Goal: Use online tool/utility: Utilize a website feature to perform a specific function

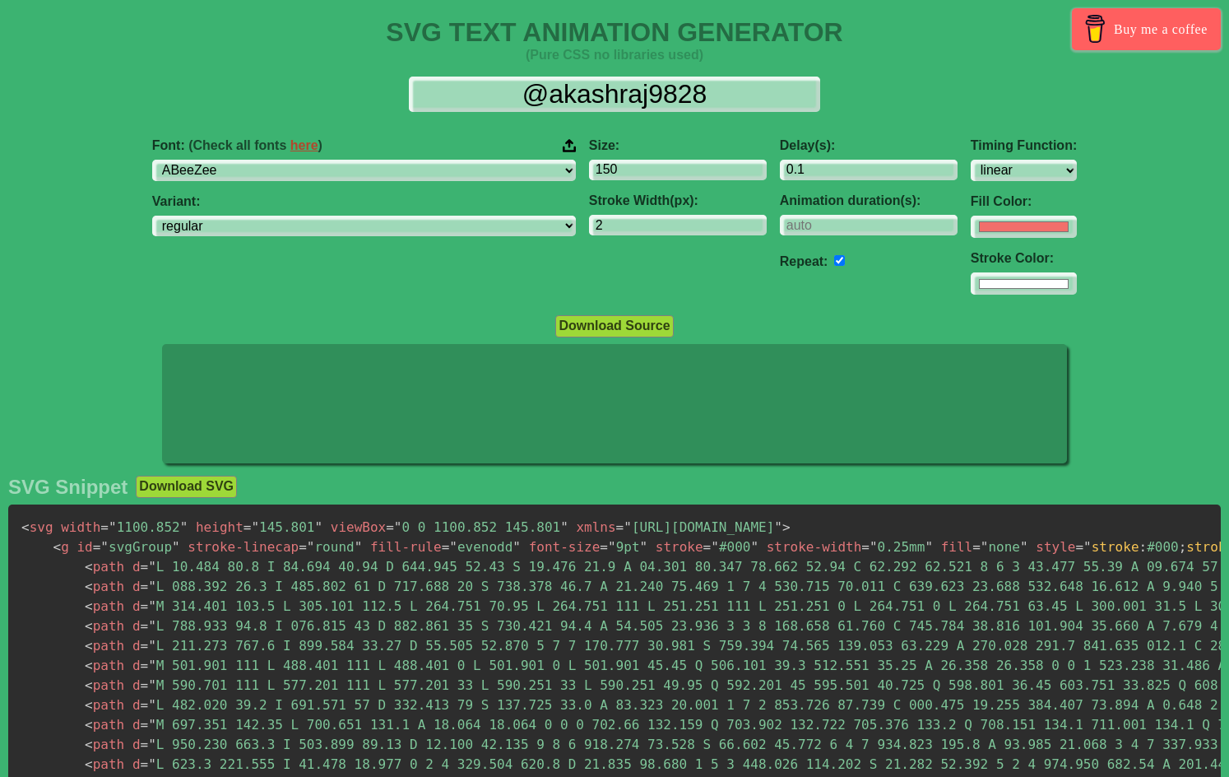
select select "linear"
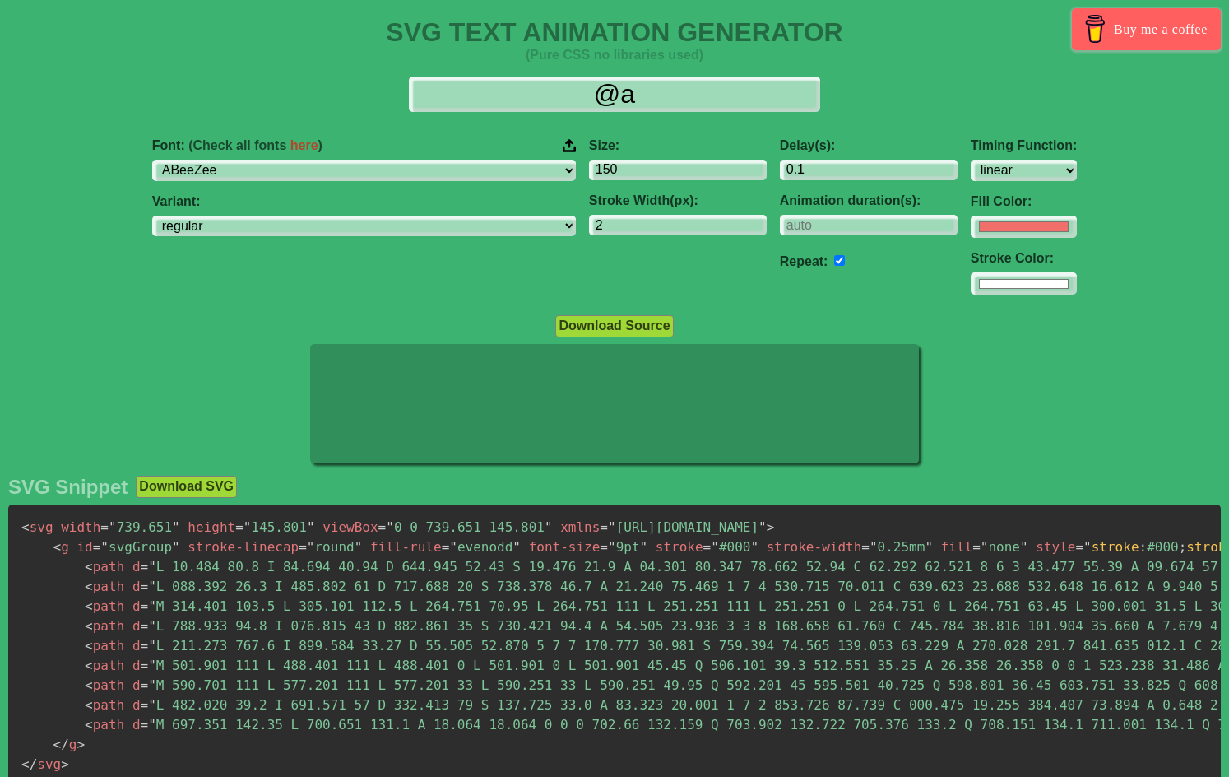
type input "@"
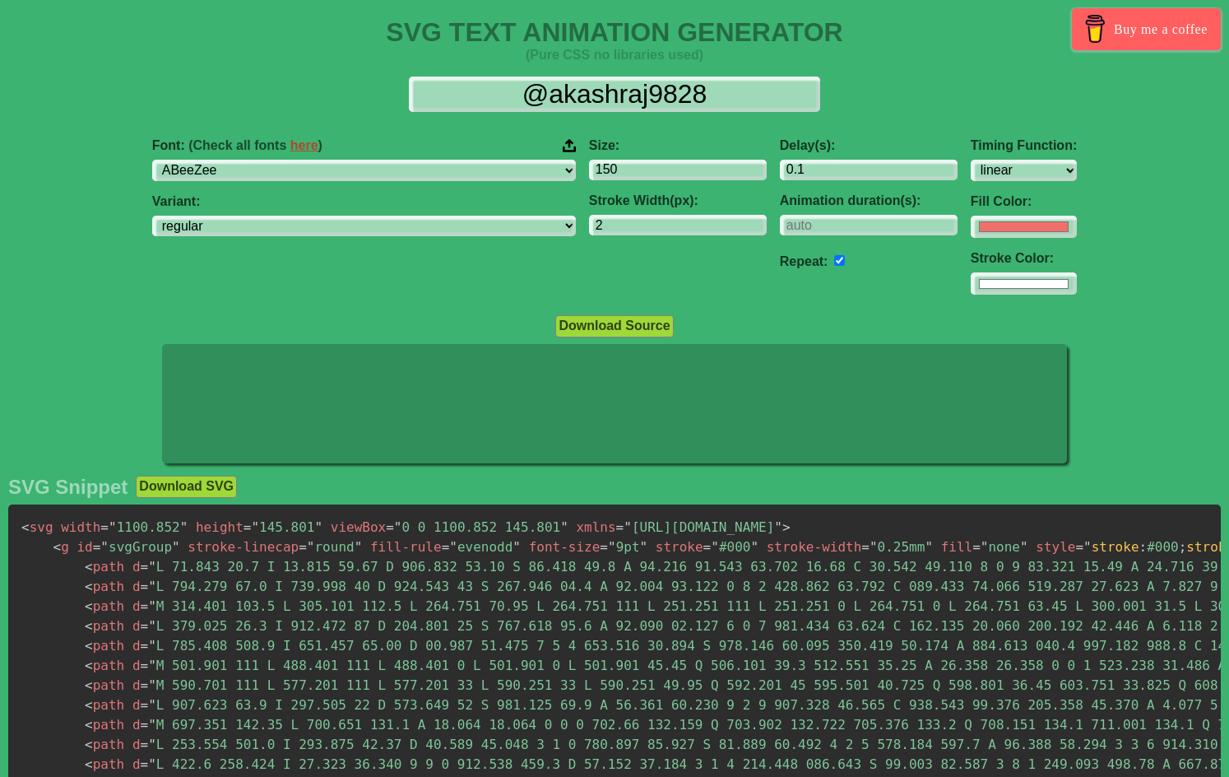
select select "linear"
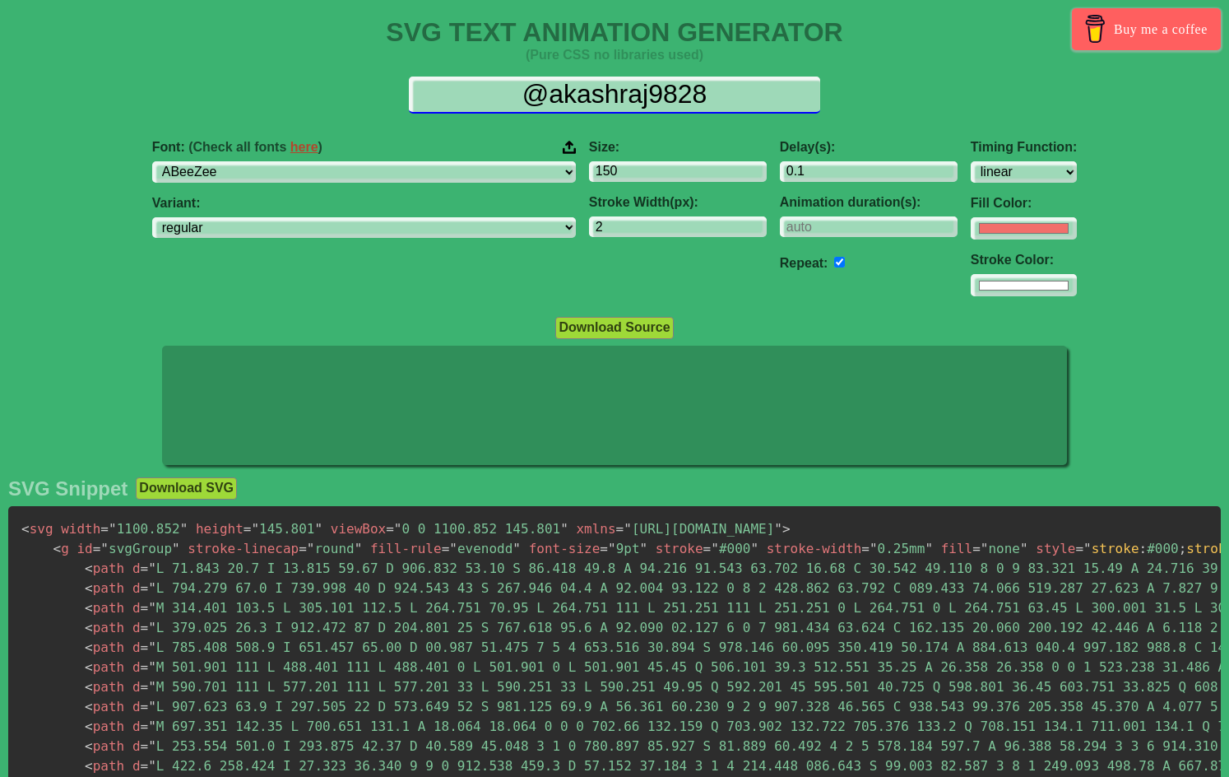
click at [729, 89] on input "@akashraj9828" at bounding box center [614, 94] width 411 height 37
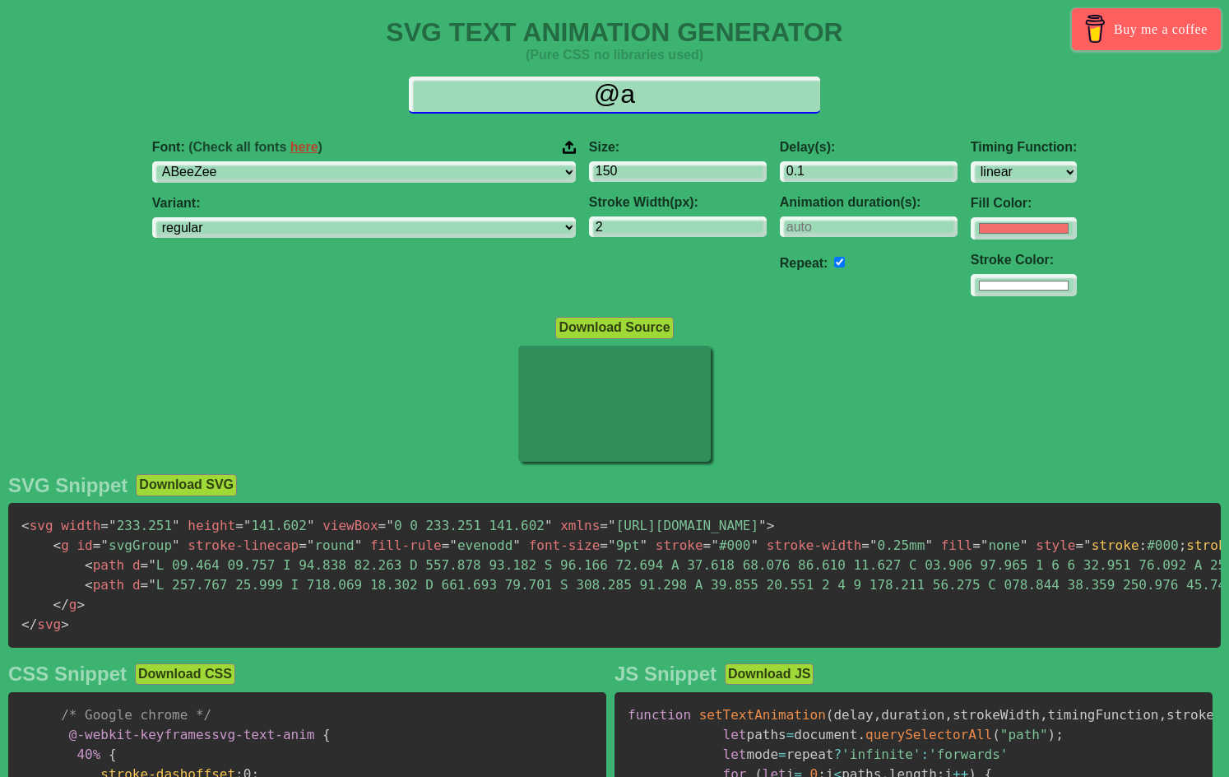
type input "@"
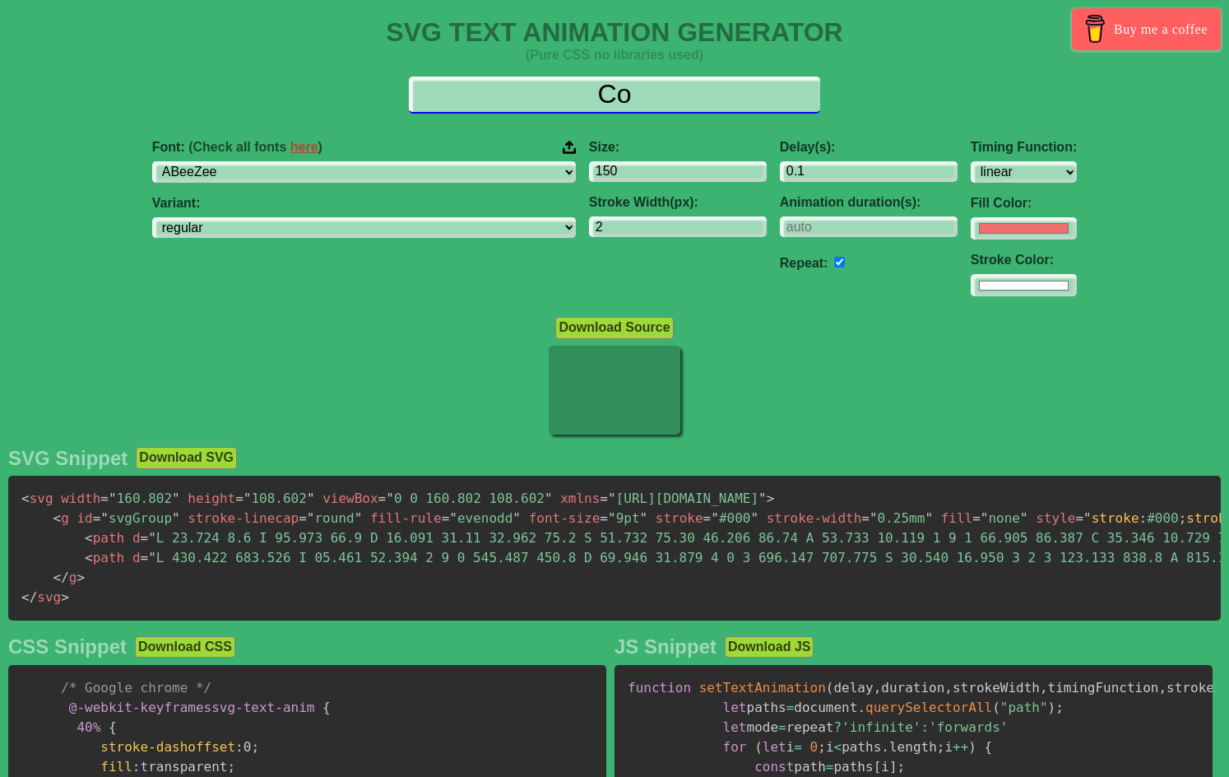
type input "C"
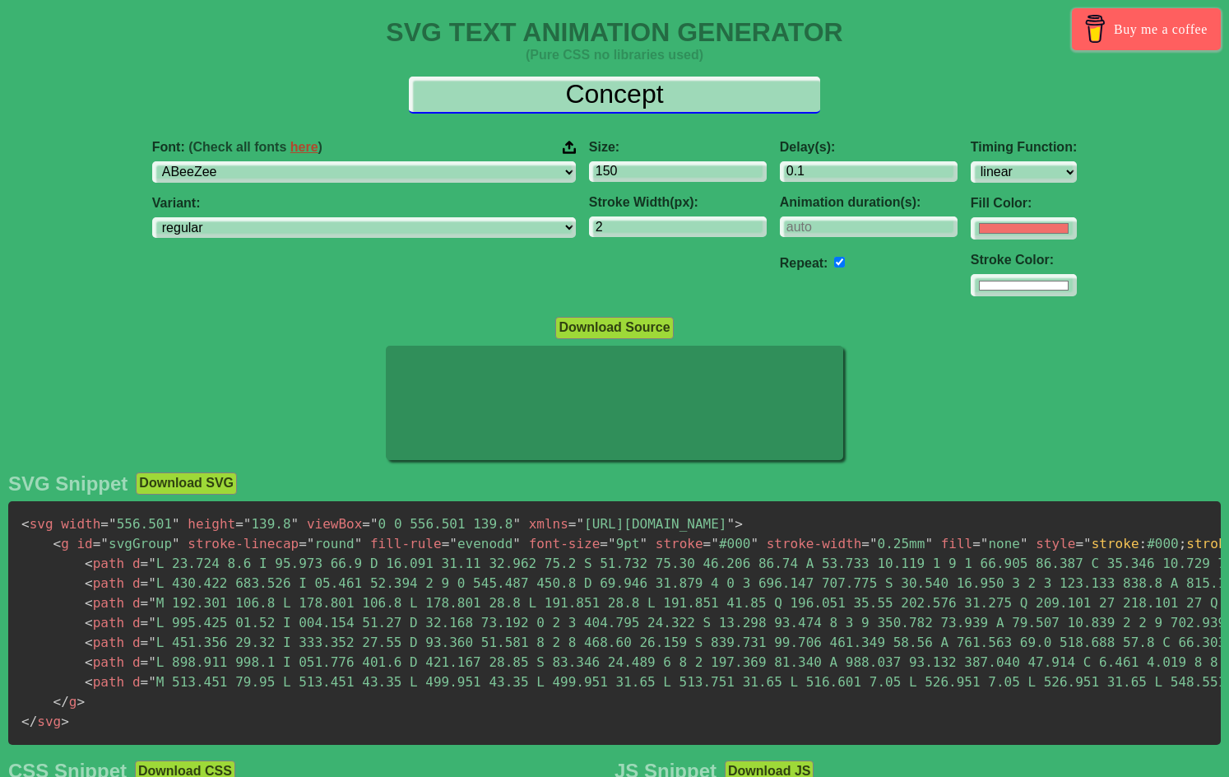
type input "個"
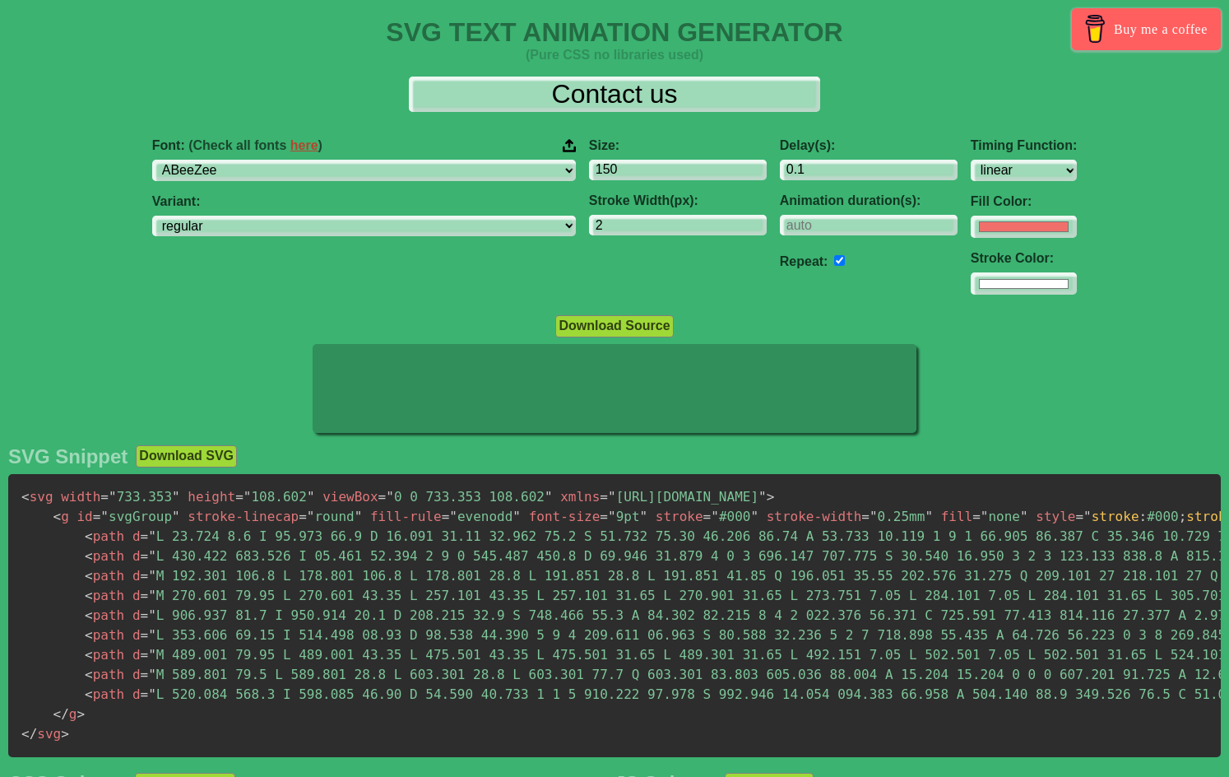
type input "Contact us"
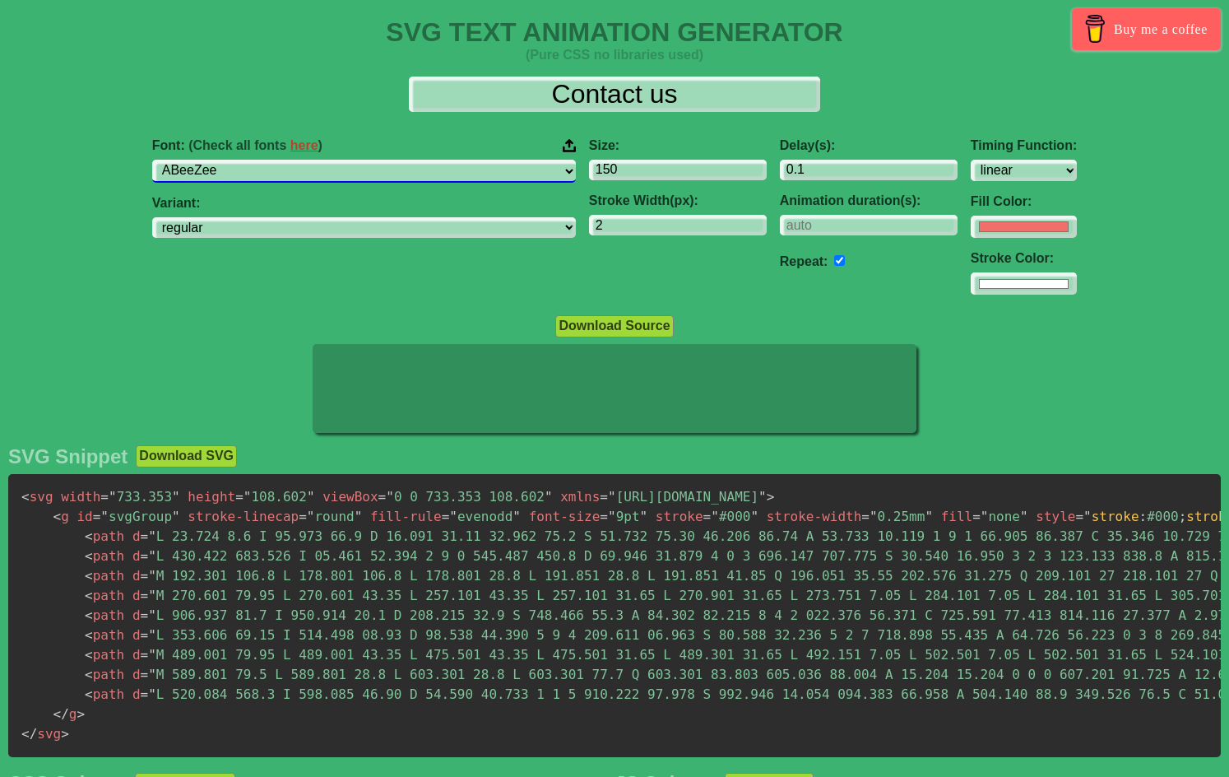
click at [459, 174] on select "ABeeZee [PERSON_NAME] Display AR One Sans [PERSON_NAME] Libre Aboreto Abril Fat…" at bounding box center [364, 171] width 424 height 22
drag, startPoint x: 399, startPoint y: 174, endPoint x: 345, endPoint y: 171, distance: 53.5
click at [345, 171] on select "ABeeZee [PERSON_NAME] Display AR One Sans [PERSON_NAME] Libre Aboreto Abril Fat…" at bounding box center [364, 171] width 424 height 22
click at [345, 171] on select "ABeeZee ADLaM Display AR One Sans Abel Abhaya Libre Aboreto Abril Fatface Abyss…" at bounding box center [364, 171] width 424 height 22
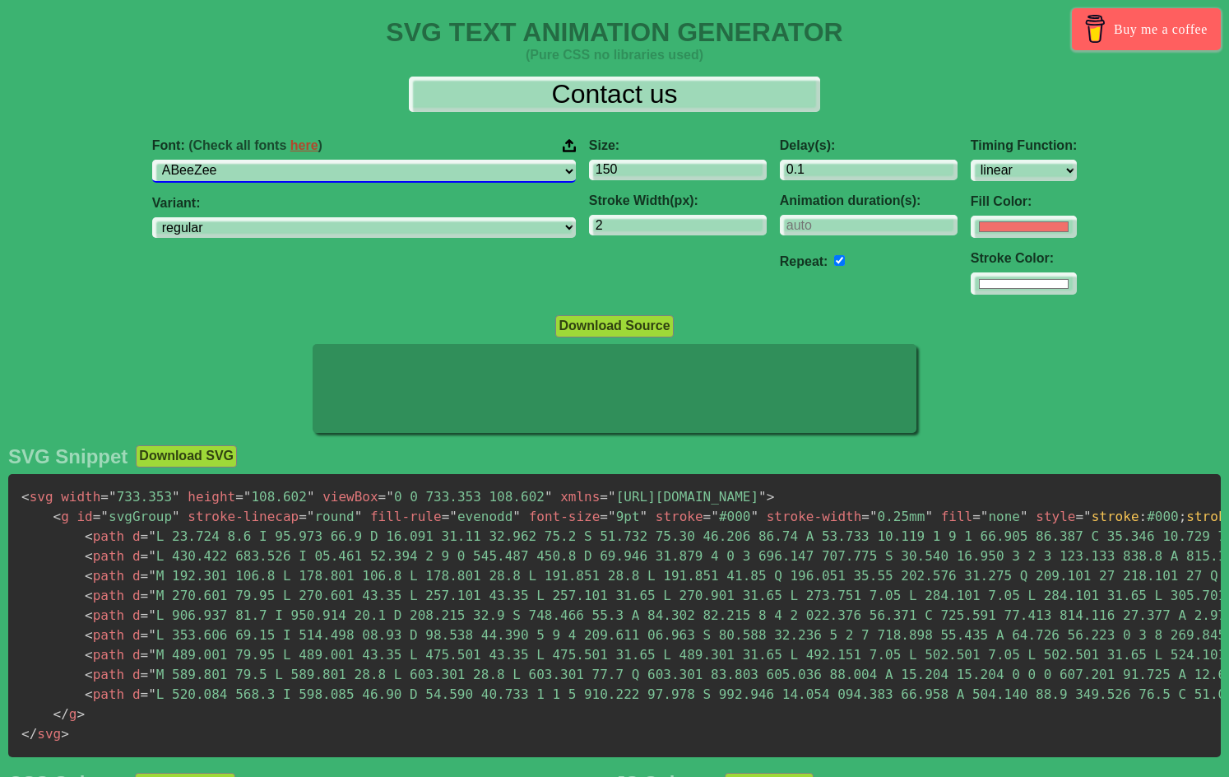
click at [392, 175] on select "ABeeZee ADLaM Display AR One Sans Abel Abhaya Libre Aboreto Abril Fatface Abyss…" at bounding box center [364, 171] width 424 height 22
click at [461, 178] on select "ABeeZee ADLaM Display AR One Sans Abel Abhaya Libre Aboreto Abril Fatface Abyss…" at bounding box center [364, 171] width 424 height 22
click at [461, 180] on select "ABeeZee ADLaM Display AR One Sans Abel Abhaya Libre Aboreto Abril Fatface Abyss…" at bounding box center [364, 171] width 424 height 22
select select "Philosopher"
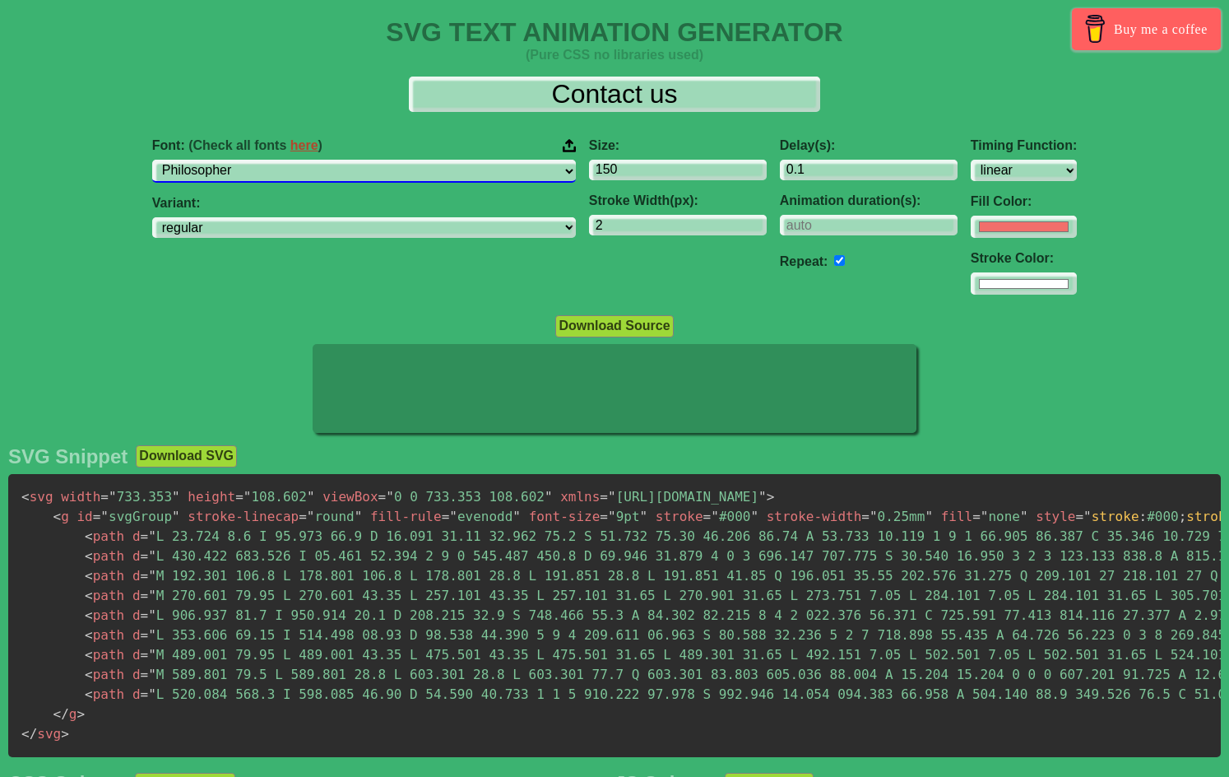
click at [234, 160] on select "ABeeZee ADLaM Display AR One Sans Abel Abhaya Libre Aboreto Abril Fatface Abyss…" at bounding box center [364, 171] width 424 height 22
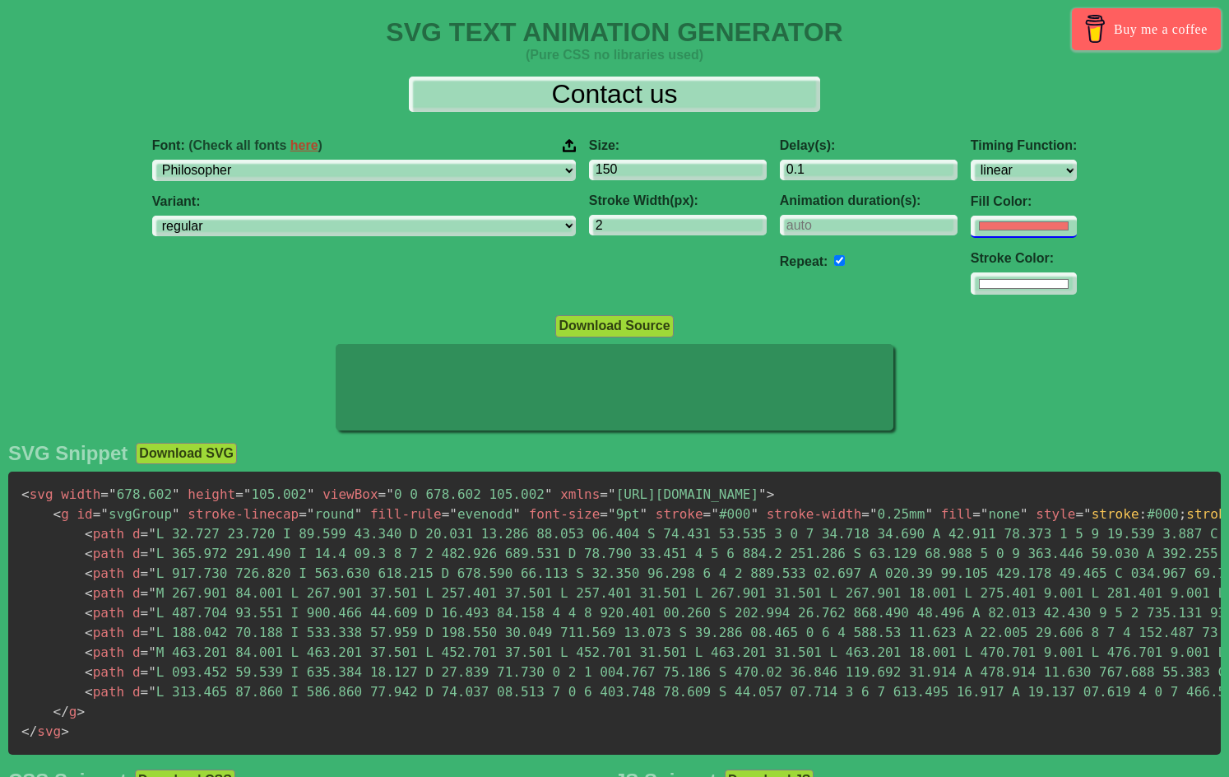
click at [971, 227] on input "#f16f6b" at bounding box center [1024, 227] width 106 height 22
type input "#ffffff"
click at [1168, 368] on div at bounding box center [614, 389] width 1229 height 90
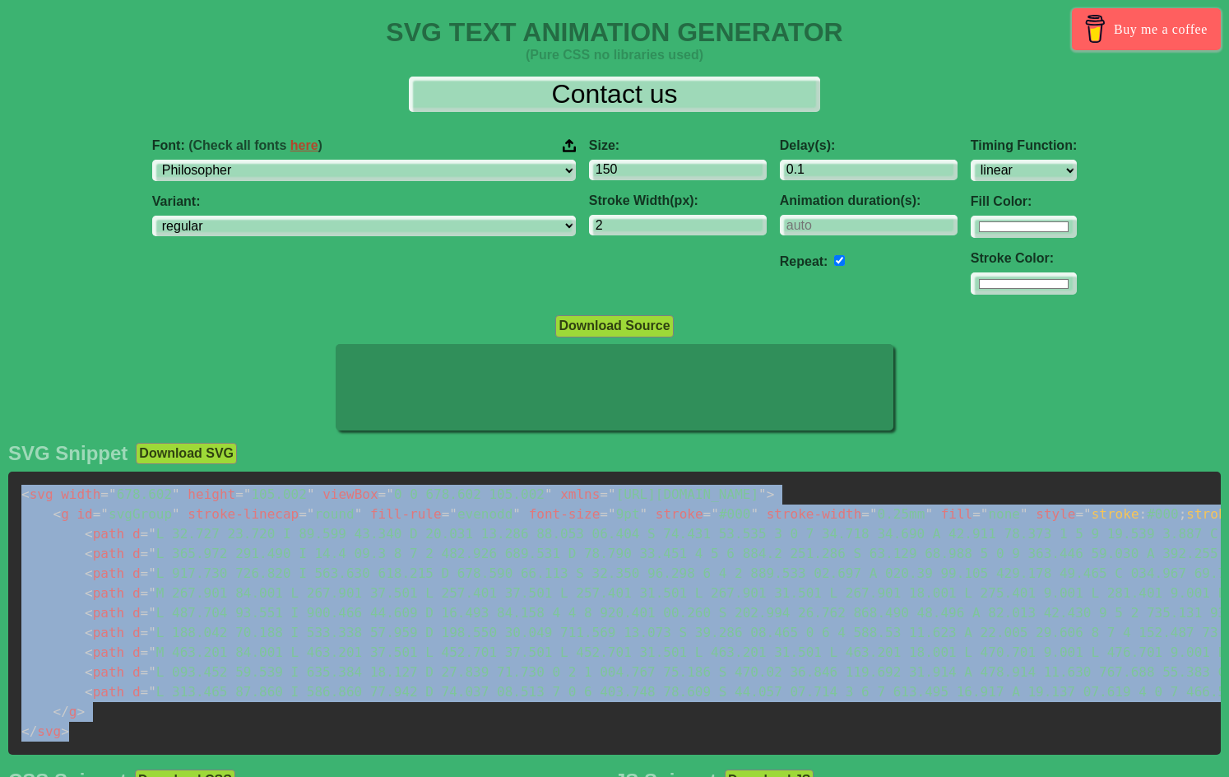
drag, startPoint x: 24, startPoint y: 501, endPoint x: 112, endPoint y: 731, distance: 246.6
click at [112, 731] on pre "< svg width = " 678.602 " height = " 105.002 " viewBox = " 0 0 678.602 105.002 …" at bounding box center [614, 612] width 1212 height 283
copy code "< svg width = " 678.602 " height = " 105.002 " viewBox = " 0 0 678.602 105.002 …"
